Goal: Information Seeking & Learning: Learn about a topic

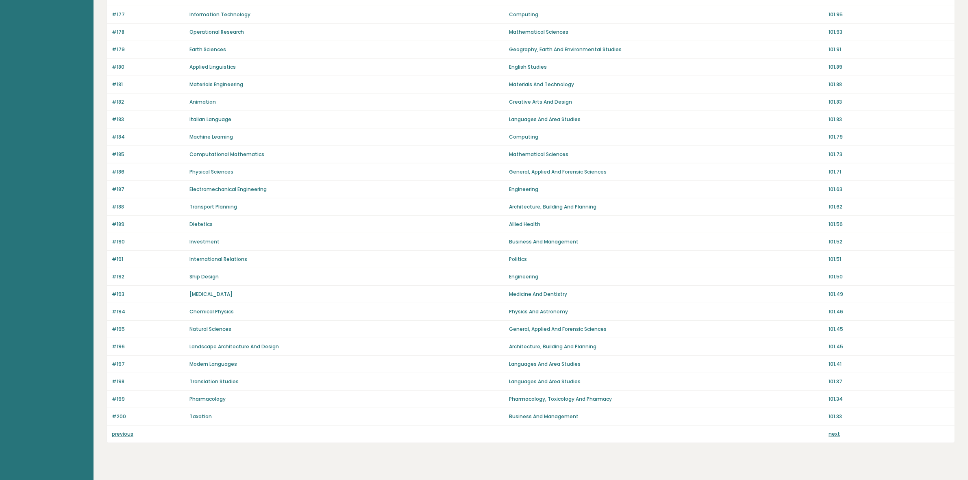
scroll to position [374, 0]
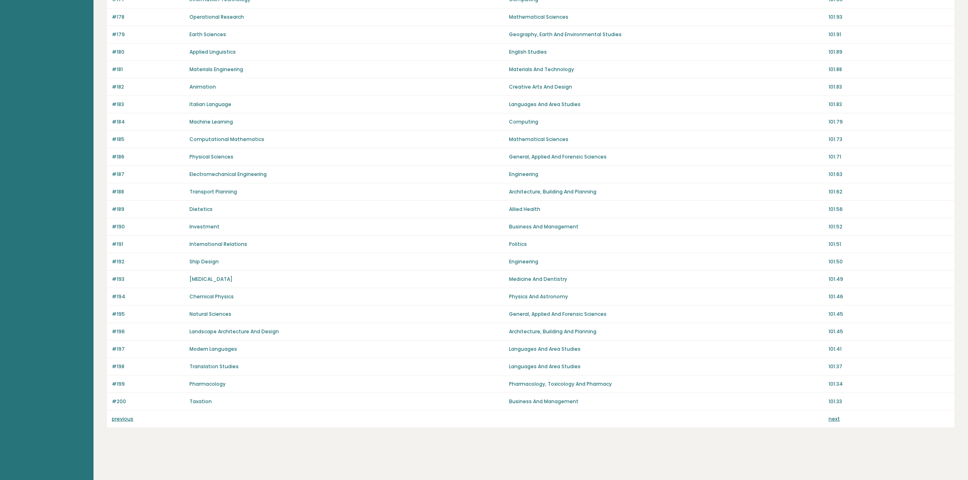
click at [834, 416] on link "next" at bounding box center [833, 418] width 11 height 7
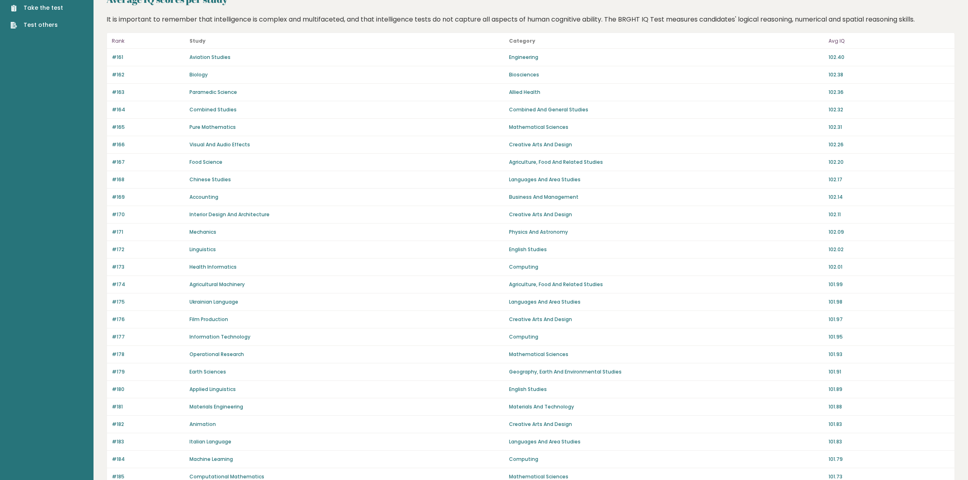
scroll to position [0, 0]
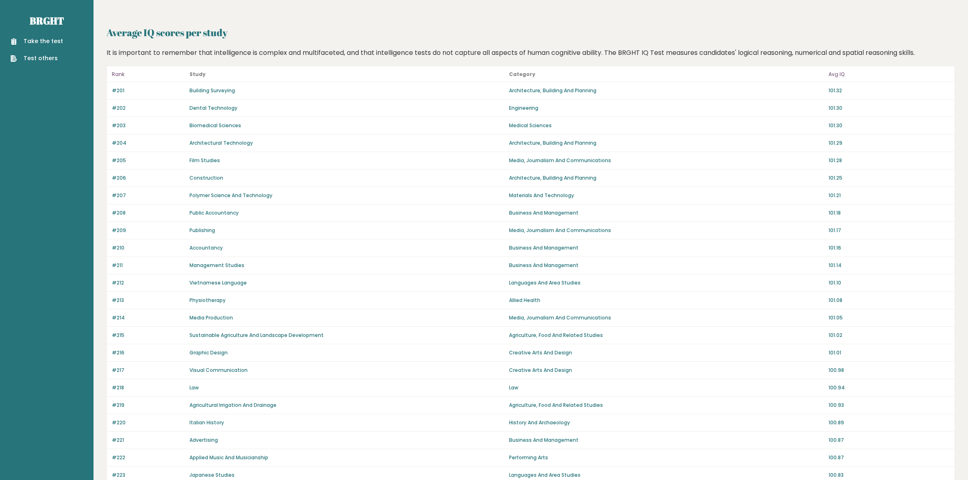
scroll to position [374, 0]
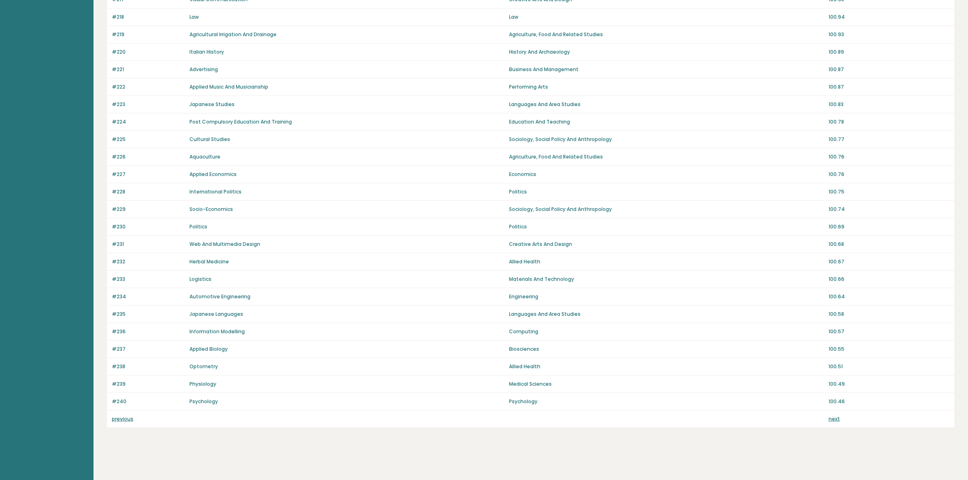
click at [834, 415] on link "next" at bounding box center [833, 418] width 11 height 7
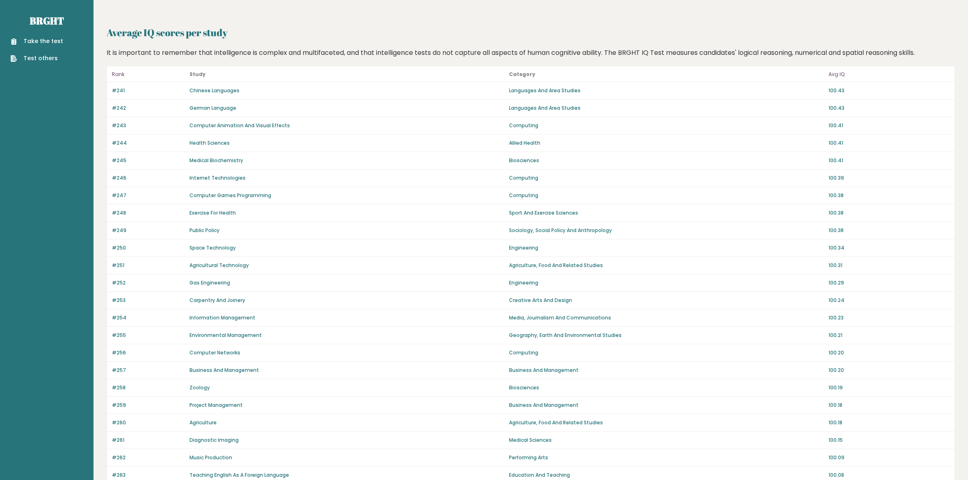
scroll to position [356, 0]
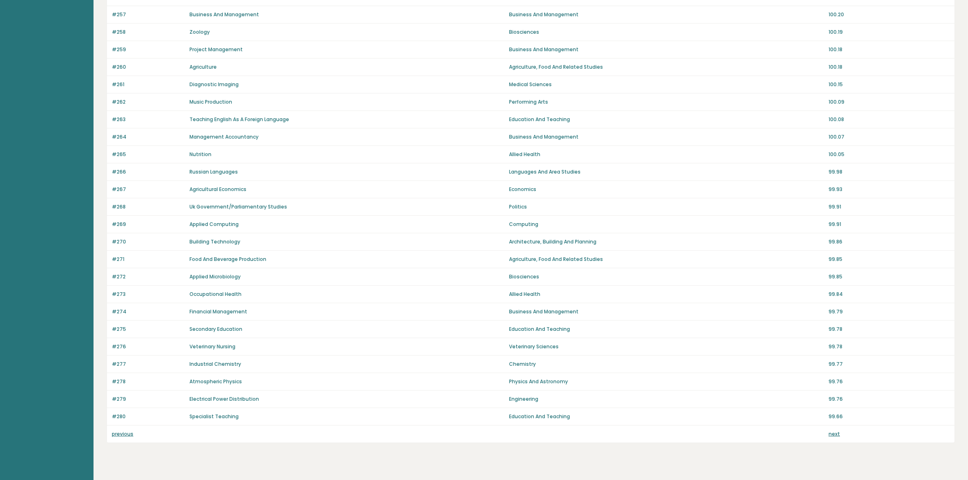
click at [833, 437] on link "next" at bounding box center [833, 433] width 11 height 7
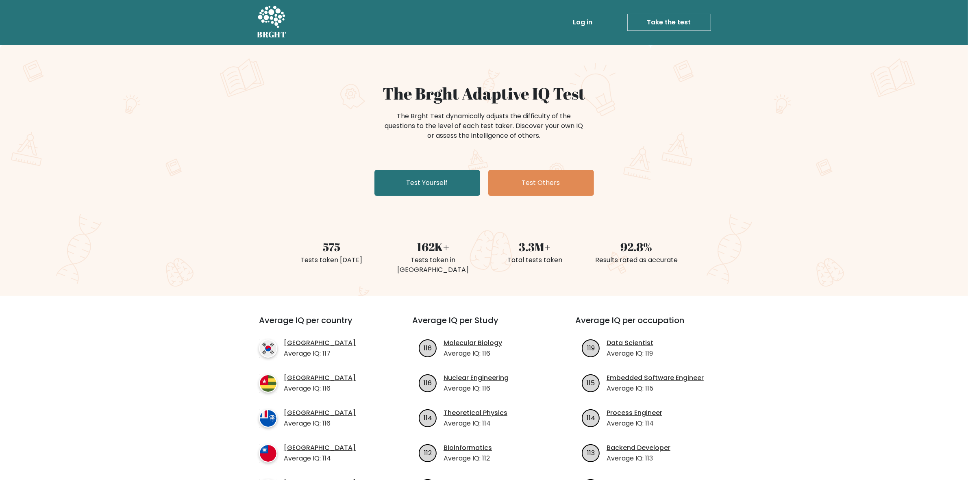
scroll to position [254, 0]
